Goal: Transaction & Acquisition: Obtain resource

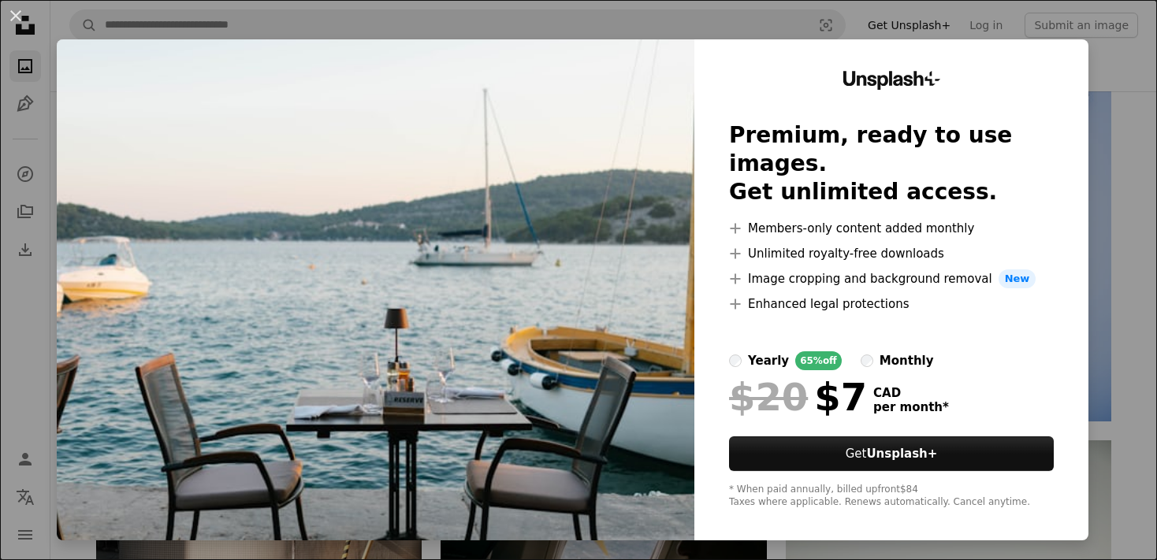
scroll to position [1414, 0]
click at [1121, 46] on div "An X shape Unsplash+ Premium, ready to use images. Get unlimited access. A plus…" at bounding box center [578, 280] width 1157 height 560
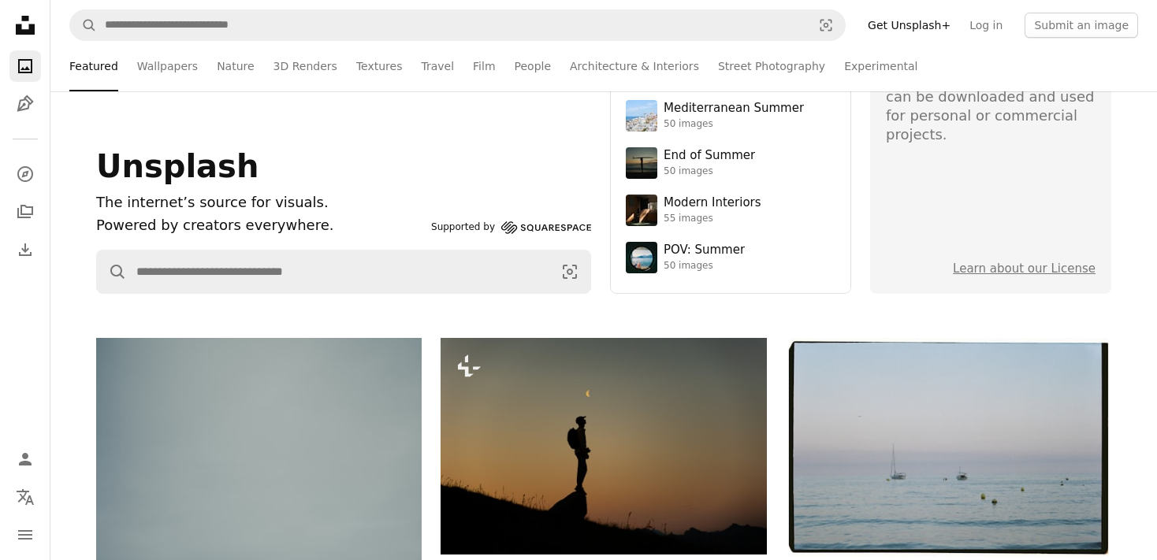
scroll to position [0, 0]
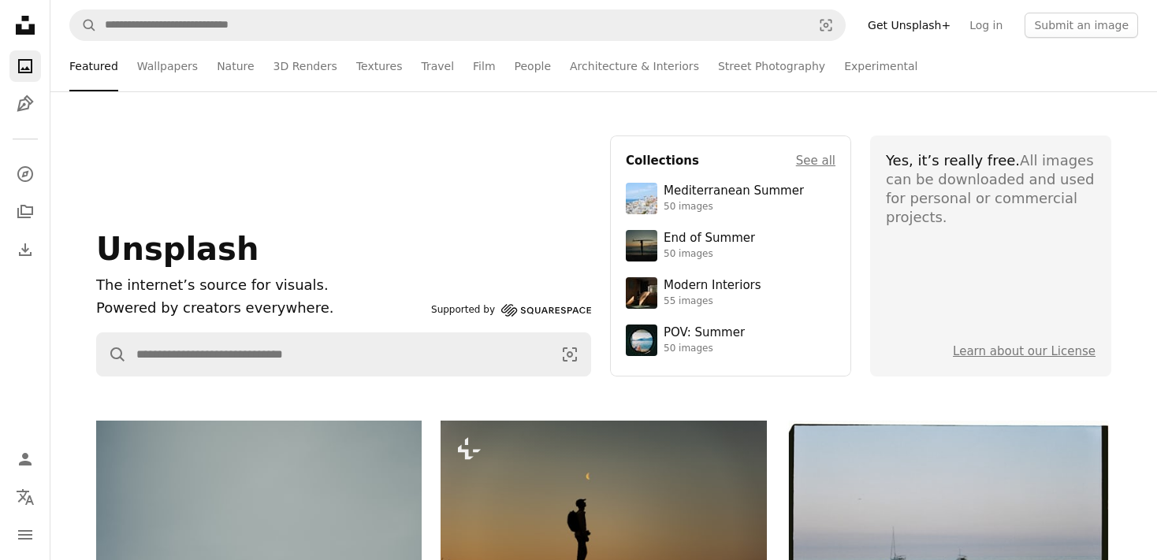
click at [33, 37] on icon "Unsplash logo Unsplash Home" at bounding box center [25, 25] width 32 height 32
click at [21, 27] on icon at bounding box center [25, 25] width 19 height 19
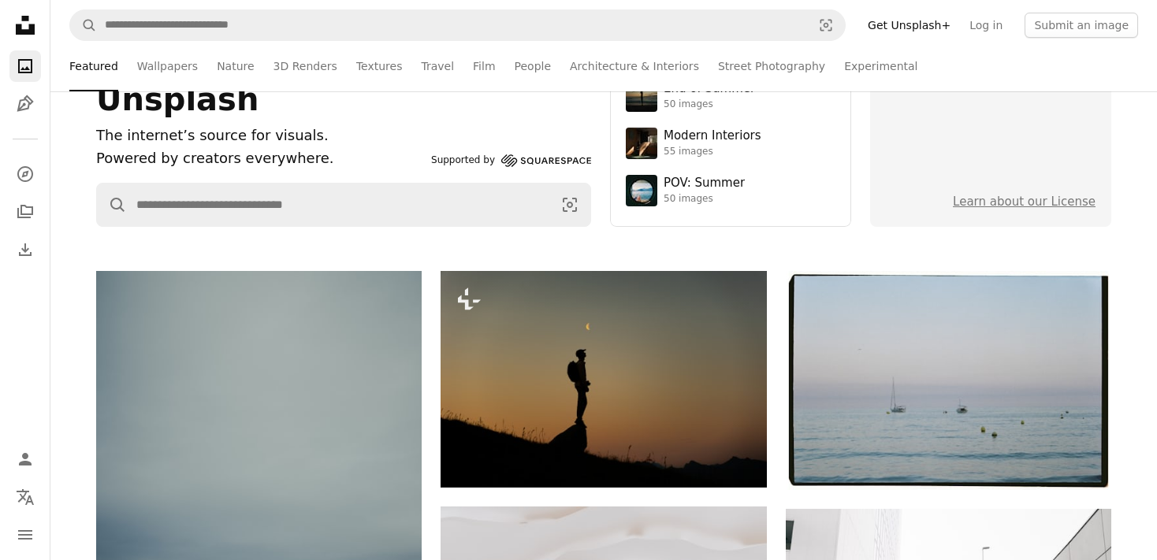
scroll to position [166, 0]
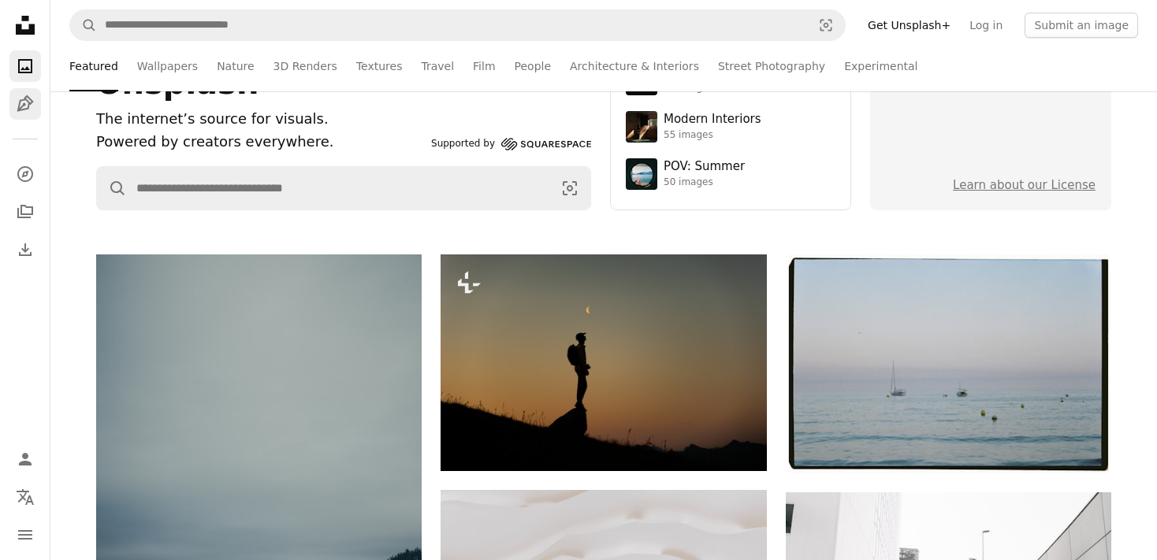
click at [35, 110] on link "Pen Tool" at bounding box center [25, 104] width 32 height 32
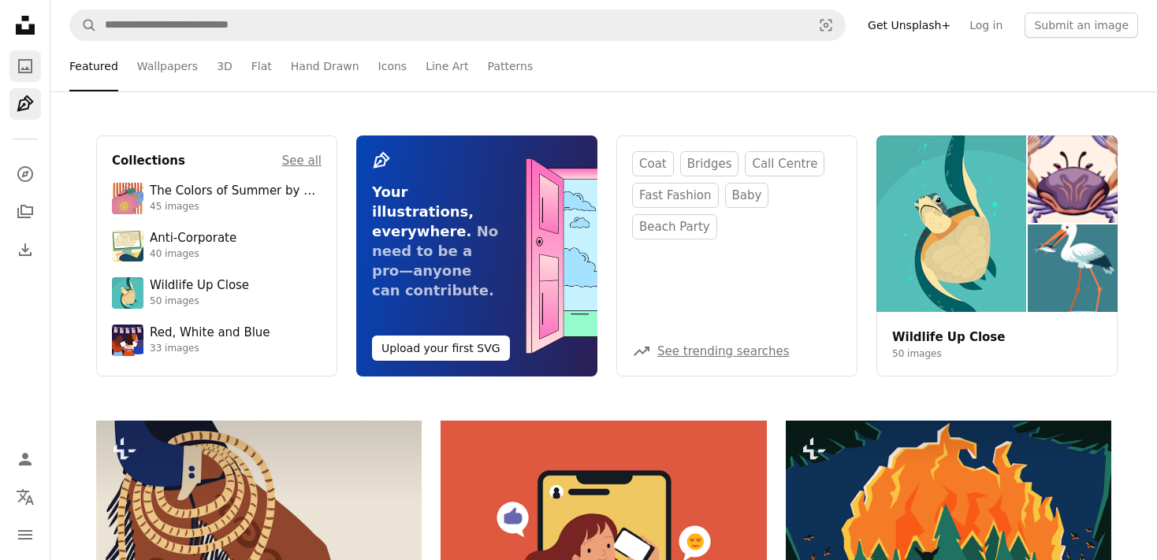
click at [24, 57] on icon "A photo" at bounding box center [25, 66] width 19 height 19
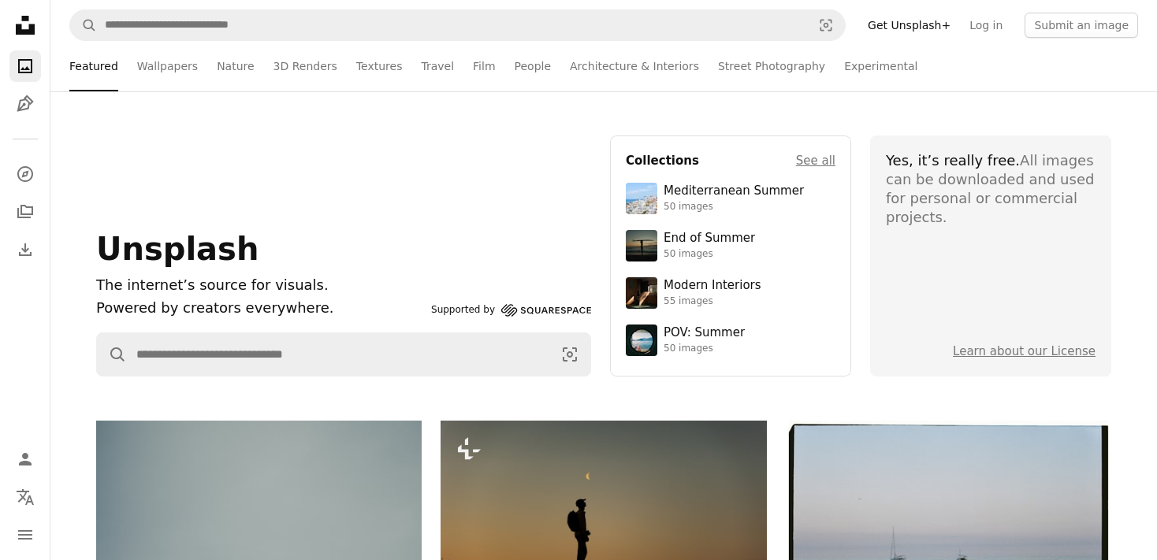
click at [24, 68] on icon "A photo" at bounding box center [25, 66] width 19 height 19
click at [20, 30] on icon at bounding box center [25, 25] width 19 height 19
click at [1046, 355] on link "Learn about our License" at bounding box center [1024, 351] width 143 height 14
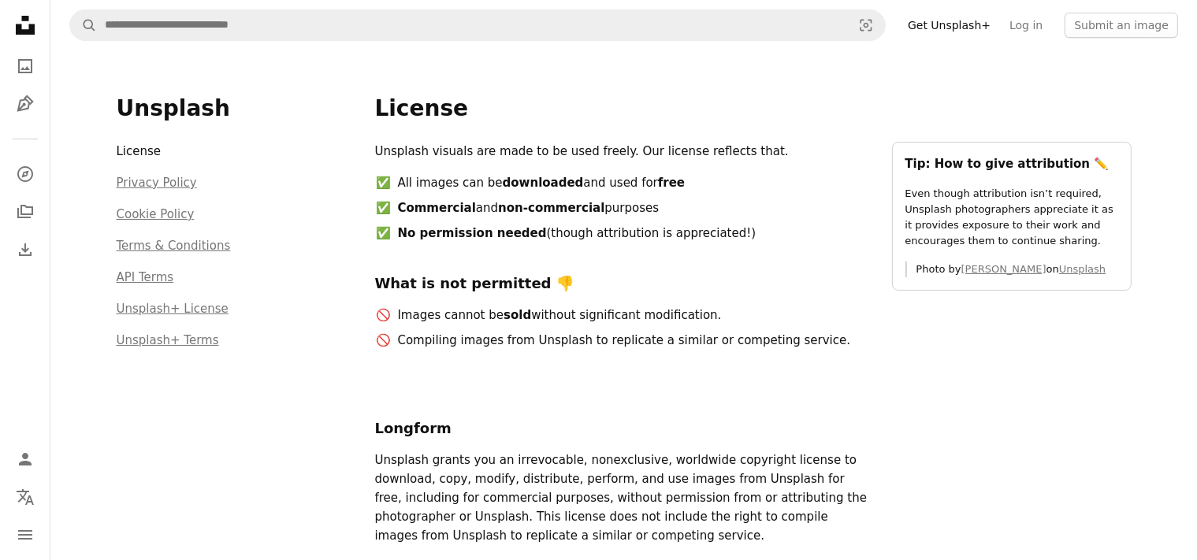
click at [32, 28] on icon at bounding box center [25, 25] width 19 height 19
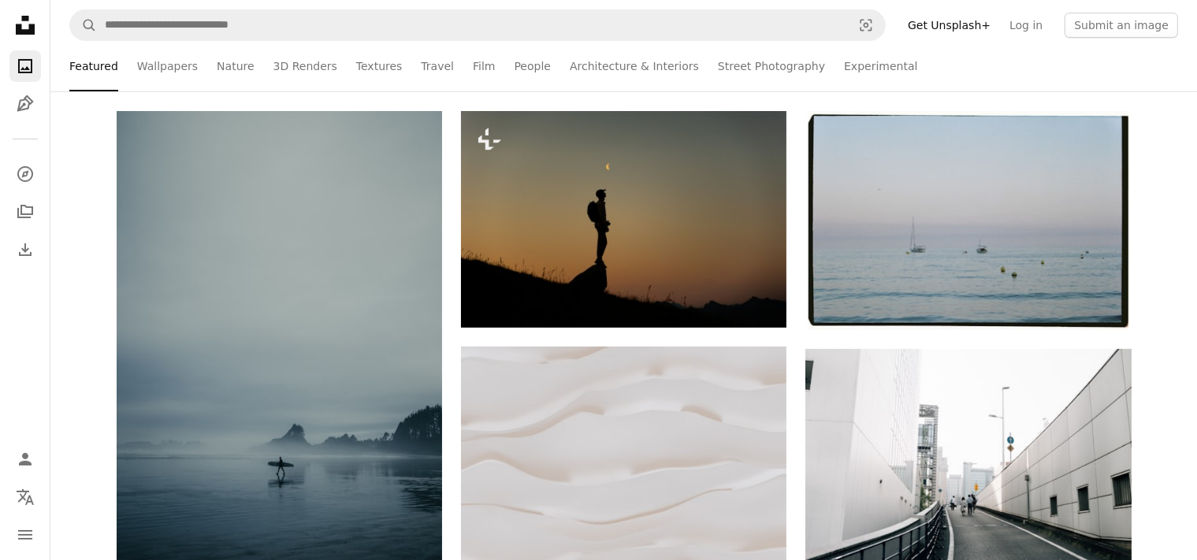
scroll to position [333, 0]
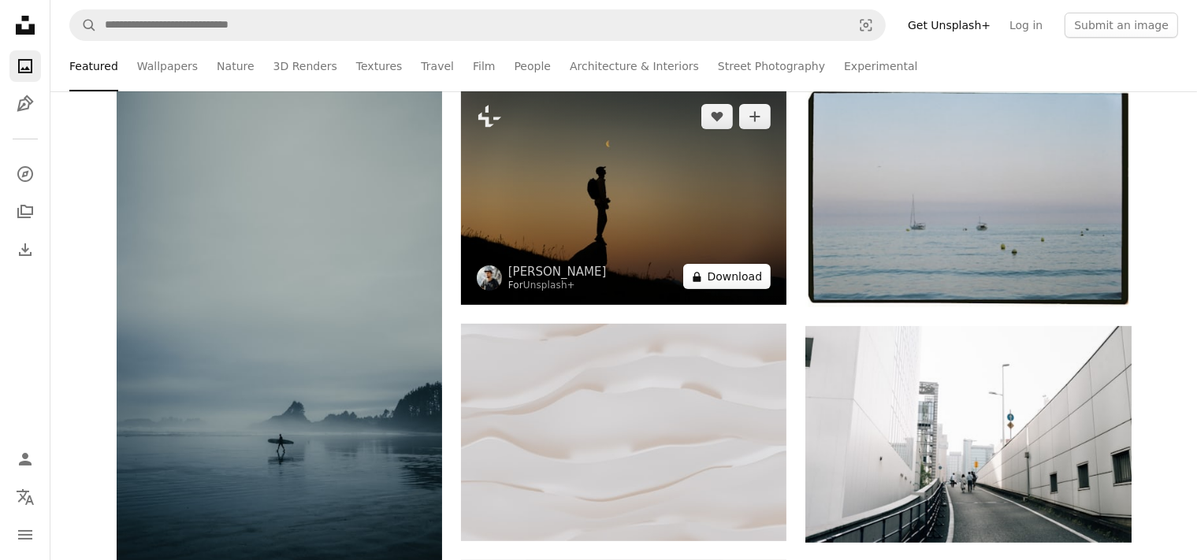
click at [730, 287] on button "A lock Download" at bounding box center [727, 276] width 88 height 25
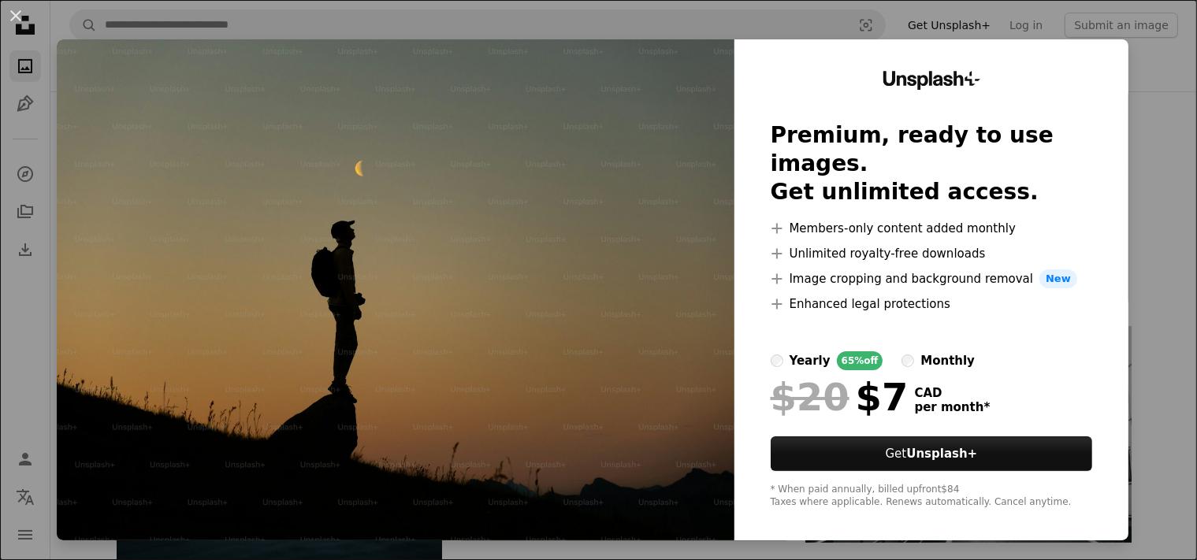
click at [902, 351] on label "monthly" at bounding box center [937, 360] width 73 height 19
click at [1154, 49] on div "An X shape Unsplash+ Premium, ready to use images. Get unlimited access. A plus…" at bounding box center [598, 280] width 1197 height 560
